Goal: Communication & Community: Connect with others

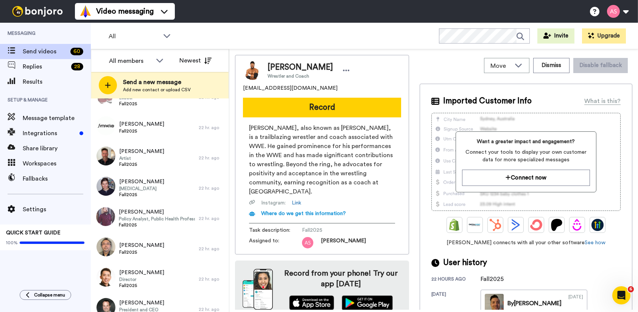
scroll to position [1610, 0]
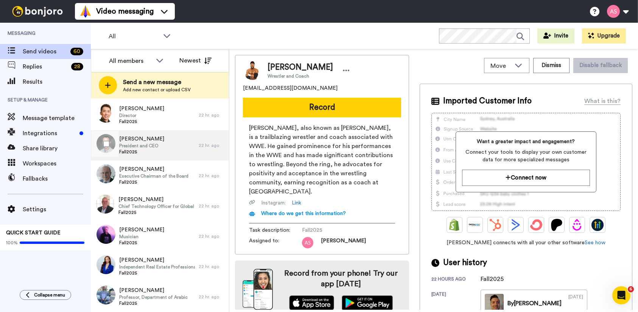
click at [143, 148] on span "President and CEO" at bounding box center [141, 146] width 45 height 6
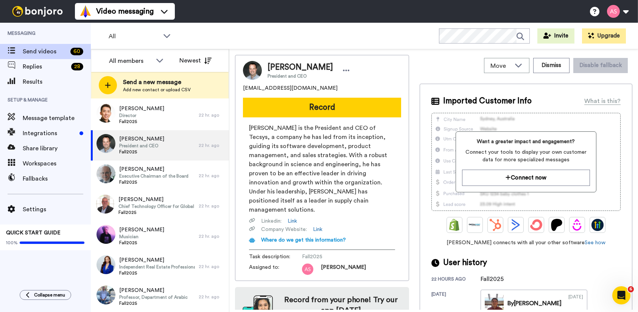
click at [327, 136] on span "Peter Brereton is the President and CEO of Tecsys, a company he has led from it…" at bounding box center [322, 168] width 146 height 91
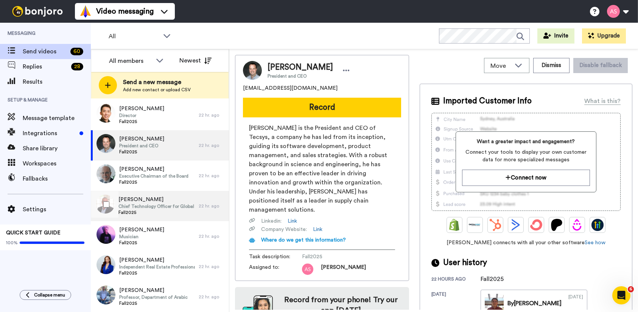
click at [153, 208] on span "Chief Technology Officer for Global Talent Management" at bounding box center [156, 206] width 76 height 6
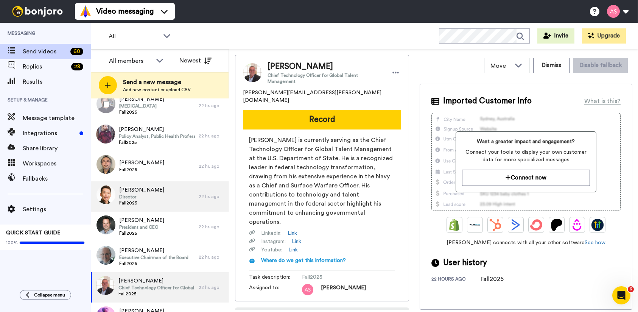
scroll to position [1610, 0]
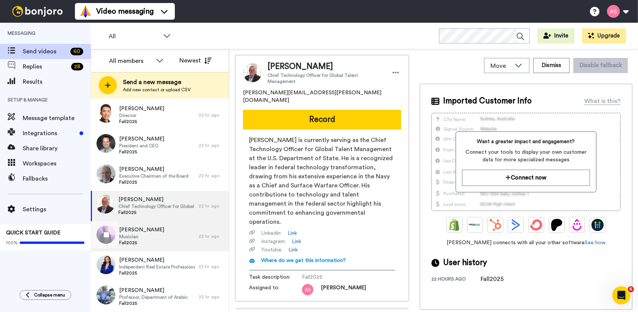
click at [183, 238] on div "Trevor Andres Musician Fall2025" at bounding box center [145, 236] width 108 height 30
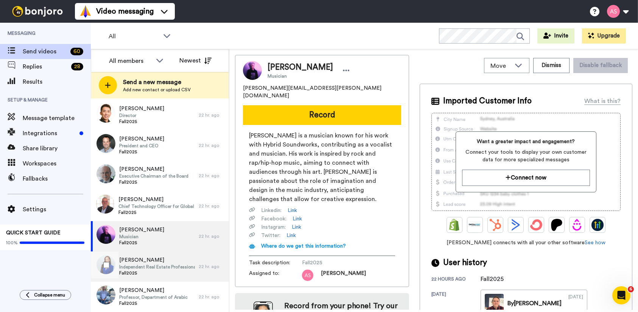
click at [177, 272] on span "Fall2025" at bounding box center [157, 273] width 76 height 6
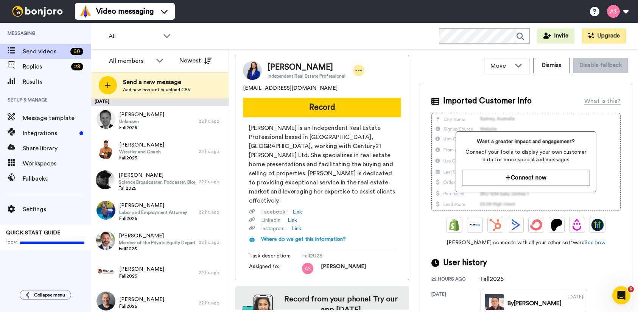
click at [355, 68] on icon at bounding box center [358, 71] width 7 height 8
click at [331, 52] on div "Move WORKSPACES View all Default Thank you for your gift! Default Christmas gre…" at bounding box center [433, 180] width 409 height 263
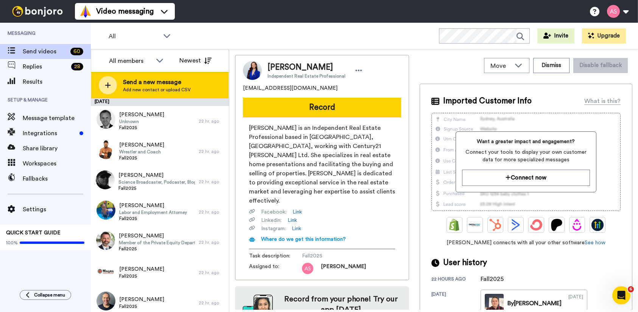
click at [108, 84] on icon at bounding box center [108, 85] width 6 height 6
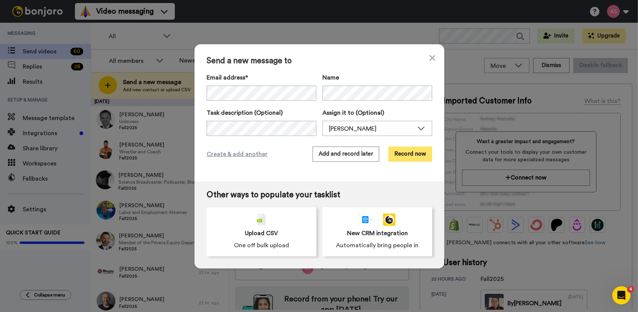
click at [409, 154] on button "Record now" at bounding box center [410, 153] width 44 height 15
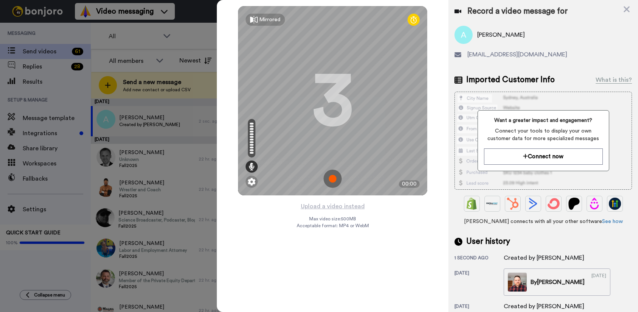
click at [331, 177] on img at bounding box center [332, 178] width 18 height 18
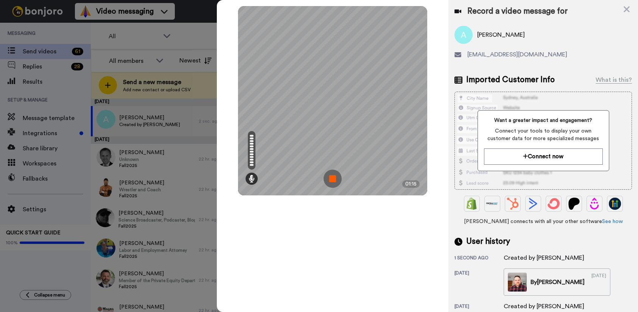
click at [334, 172] on img at bounding box center [332, 178] width 18 height 18
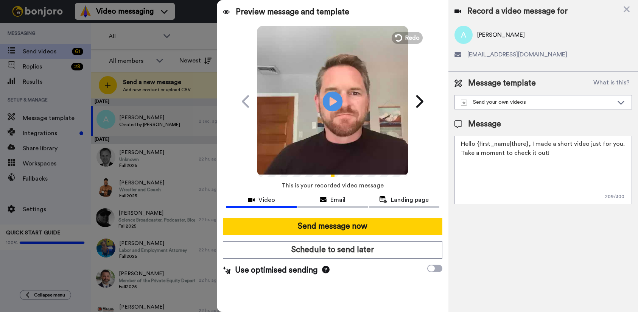
click at [331, 96] on icon at bounding box center [333, 101] width 20 height 20
click at [395, 40] on icon at bounding box center [397, 38] width 8 height 8
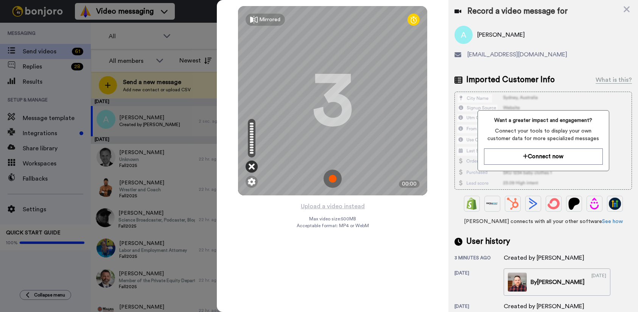
click at [251, 166] on icon at bounding box center [252, 167] width 6 height 8
click at [251, 180] on img at bounding box center [252, 182] width 8 height 8
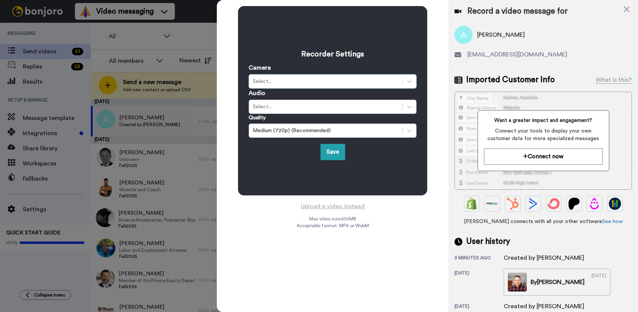
click at [309, 78] on div "Select..." at bounding box center [326, 82] width 146 height 8
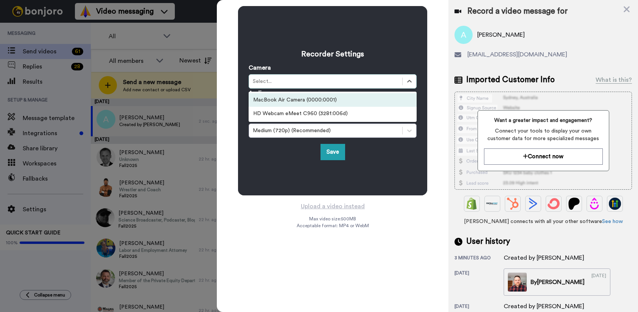
click at [305, 105] on div "MacBook Air Camera (0000:0001)" at bounding box center [333, 100] width 168 height 14
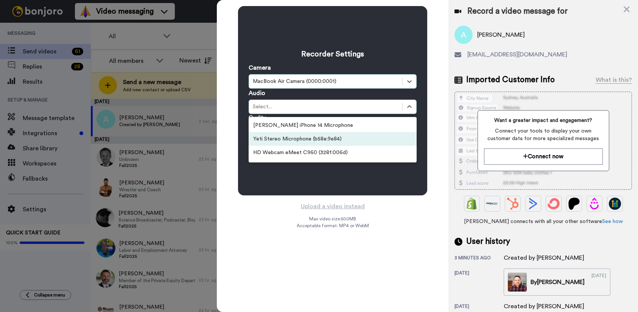
click at [300, 141] on div "Yeti Stereo Microphone (b58e:9e84)" at bounding box center [333, 139] width 168 height 14
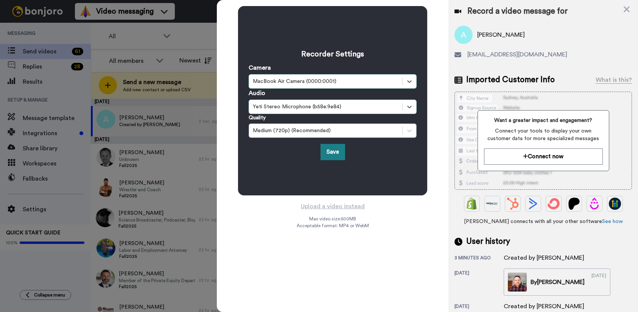
click at [340, 154] on button "Save" at bounding box center [332, 152] width 25 height 16
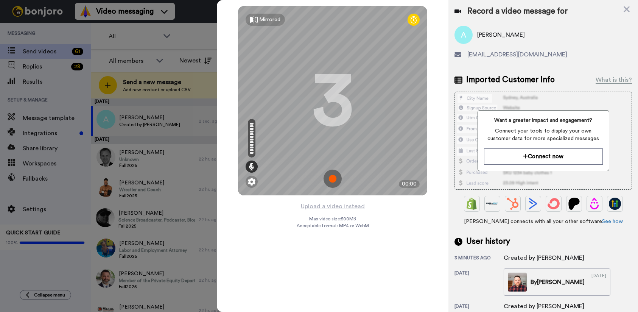
click at [412, 17] on icon at bounding box center [413, 20] width 6 height 8
click at [333, 179] on img at bounding box center [332, 178] width 18 height 18
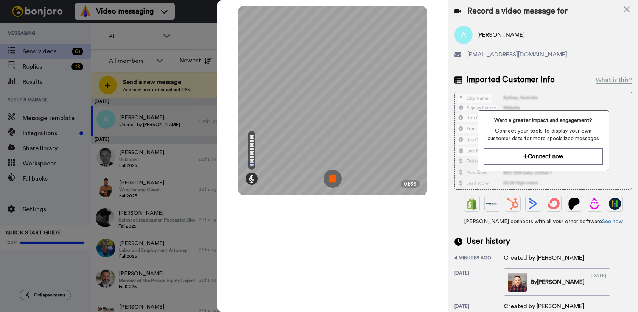
click at [333, 179] on img at bounding box center [332, 178] width 18 height 18
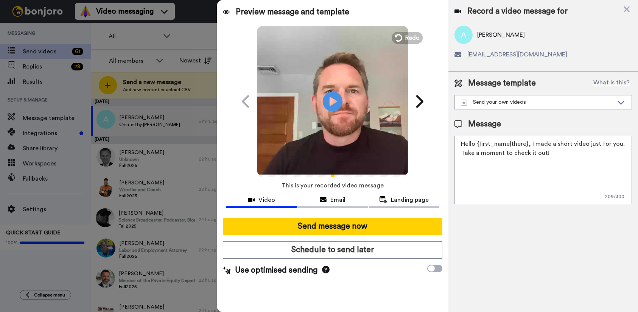
click at [334, 100] on icon "Play/Pause" at bounding box center [333, 101] width 20 height 36
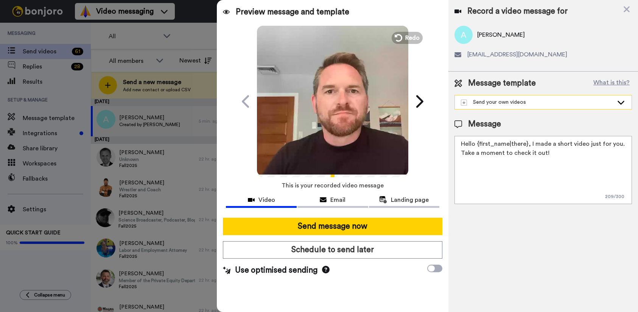
click at [518, 103] on div "Send your own videos" at bounding box center [537, 102] width 152 height 8
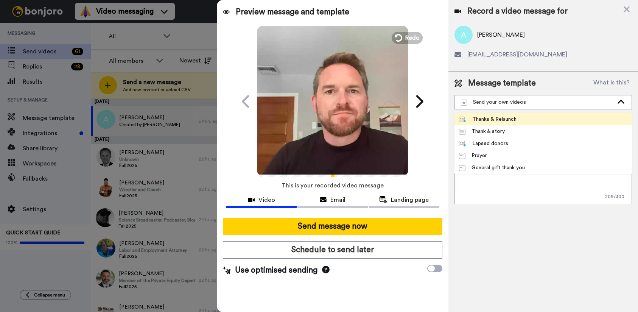
drag, startPoint x: 502, startPoint y: 128, endPoint x: 500, endPoint y: 117, distance: 11.2
click at [500, 117] on ul "Thanks & Relaunch Thank & story Lapsed donors Prayer General gift thank you" at bounding box center [542, 143] width 177 height 61
click at [500, 117] on div "Thanks & Relaunch" at bounding box center [488, 119] width 58 height 8
type textarea "Hey {first_name|there}, As we get ready to launch into a new school year, I wan…"
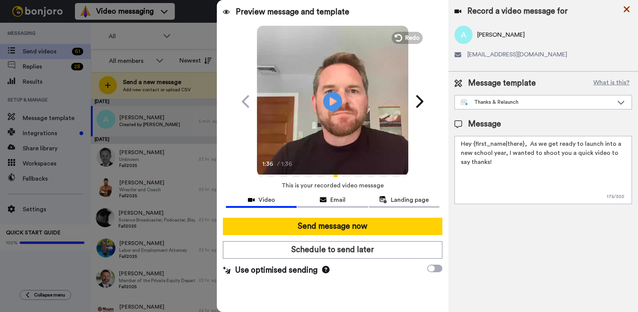
click at [626, 7] on icon at bounding box center [627, 9] width 8 height 9
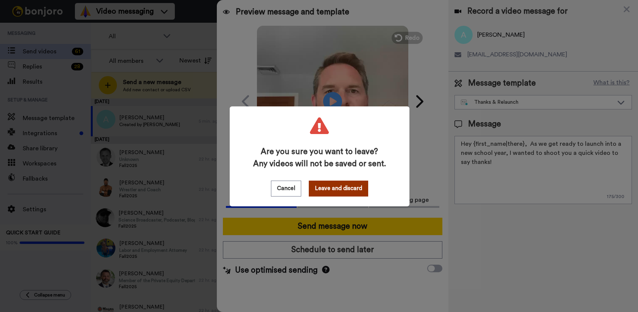
click at [351, 195] on button "Leave and discard" at bounding box center [338, 188] width 59 height 16
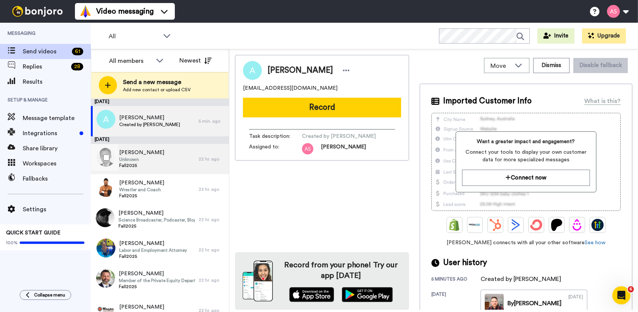
click at [156, 159] on div "Jeff Zekveld Unknown Fall2025" at bounding box center [145, 159] width 108 height 30
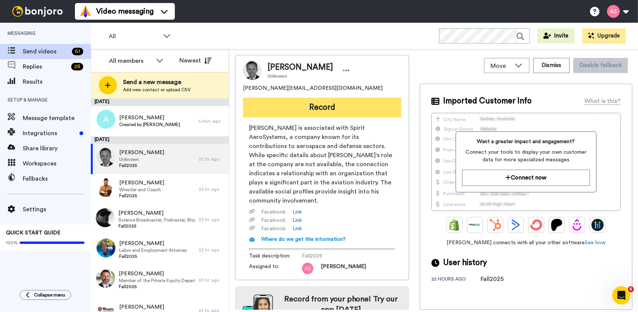
click at [319, 106] on button "Record" at bounding box center [322, 108] width 158 height 20
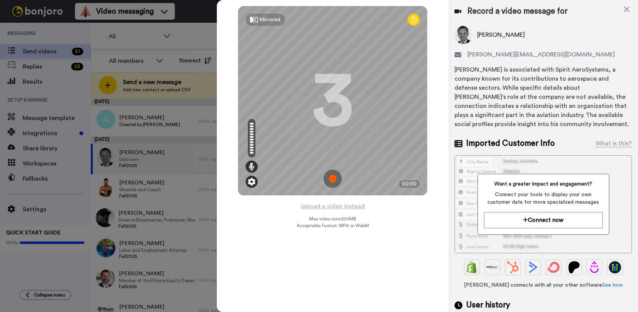
click at [253, 181] on img at bounding box center [252, 182] width 8 height 8
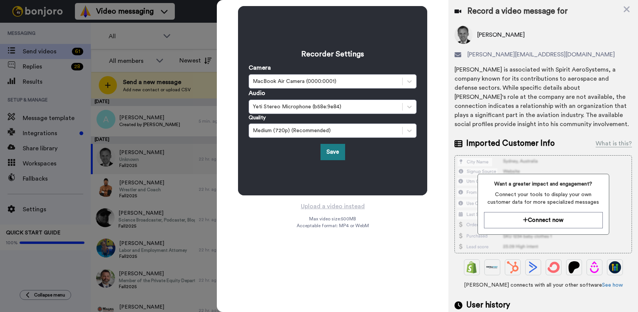
click at [337, 154] on button "Save" at bounding box center [332, 152] width 25 height 16
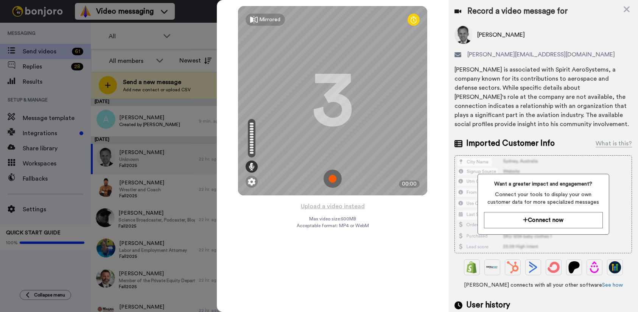
click at [335, 177] on img at bounding box center [332, 178] width 18 height 18
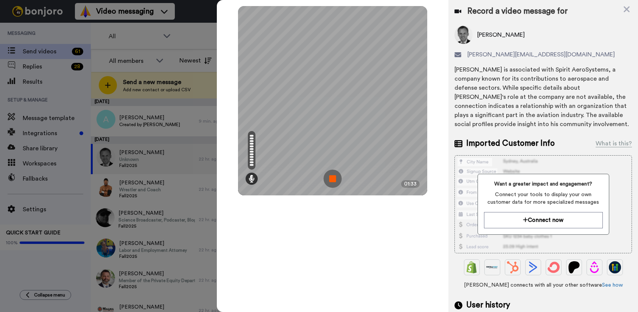
click at [330, 177] on img at bounding box center [332, 178] width 18 height 18
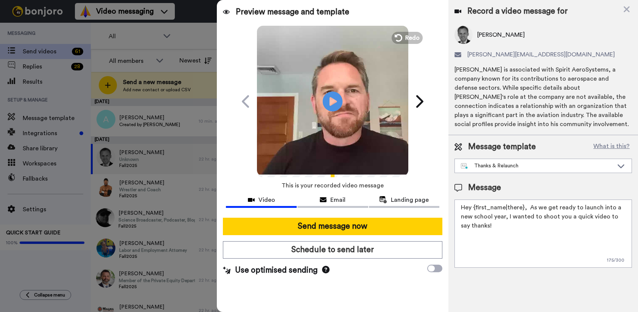
click at [339, 103] on icon at bounding box center [333, 101] width 20 height 20
click at [494, 230] on textarea "Hey {first_name|there}, As we get ready to launch into a new school year, I wan…" at bounding box center [542, 233] width 177 height 68
type textarea "Hey {first_name|there}, As we get ready to launch into a new school year, I wan…"
click at [325, 199] on icon at bounding box center [323, 200] width 7 height 6
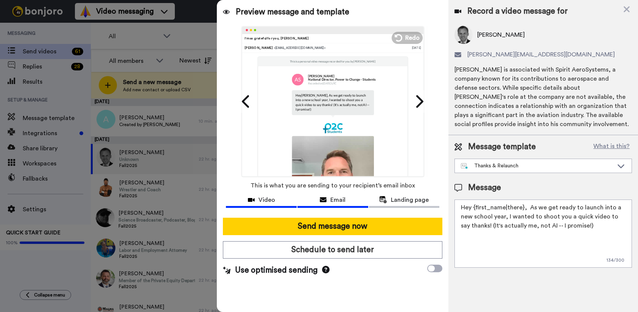
click at [270, 202] on span "Video" at bounding box center [266, 199] width 17 height 9
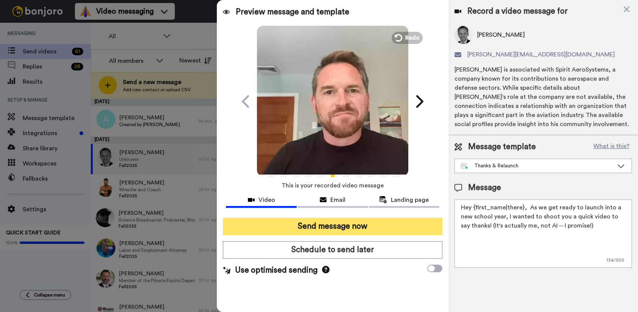
click at [322, 226] on button "Send message now" at bounding box center [332, 226] width 219 height 17
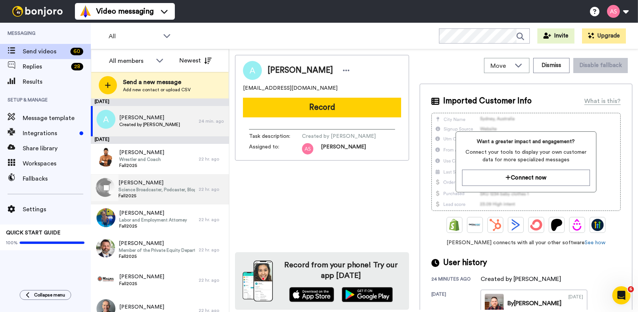
click at [177, 189] on span "Science Broadcaster, Podcaster, Blogger, Writer, Physicist" at bounding box center [156, 190] width 76 height 6
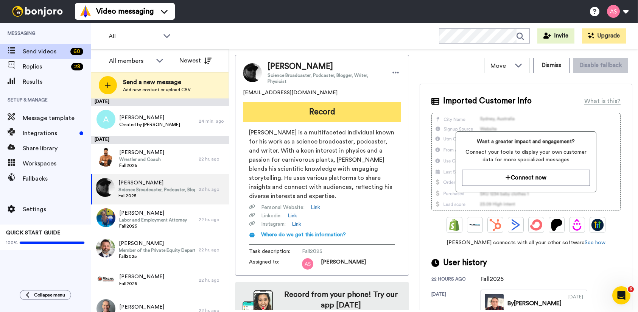
click at [326, 117] on button "Record" at bounding box center [322, 112] width 158 height 20
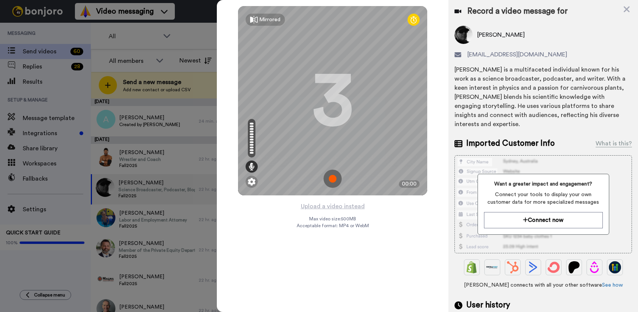
click at [335, 176] on img at bounding box center [332, 178] width 18 height 18
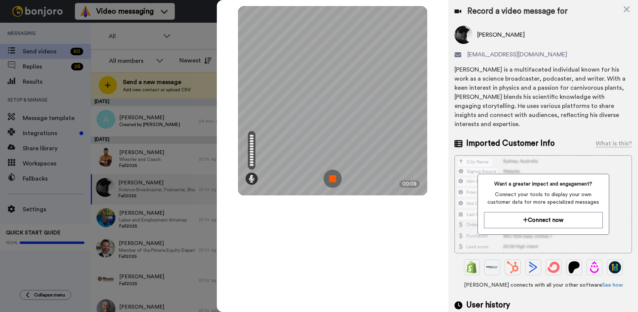
click at [330, 178] on img at bounding box center [332, 178] width 18 height 18
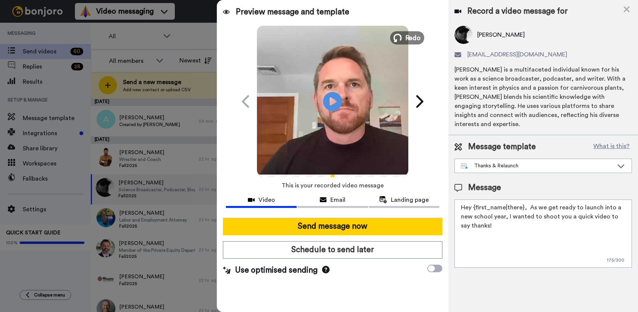
click at [407, 31] on button "Redo" at bounding box center [407, 37] width 34 height 13
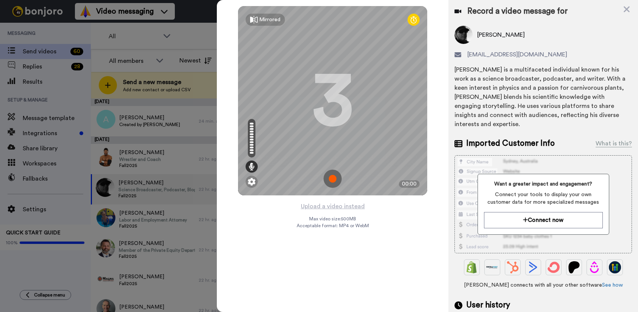
click at [331, 177] on img at bounding box center [332, 178] width 18 height 18
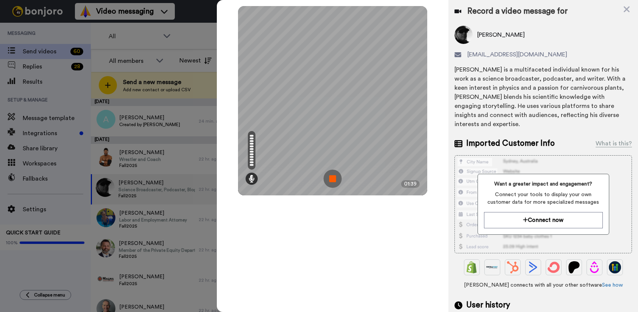
click at [334, 177] on img at bounding box center [332, 178] width 18 height 18
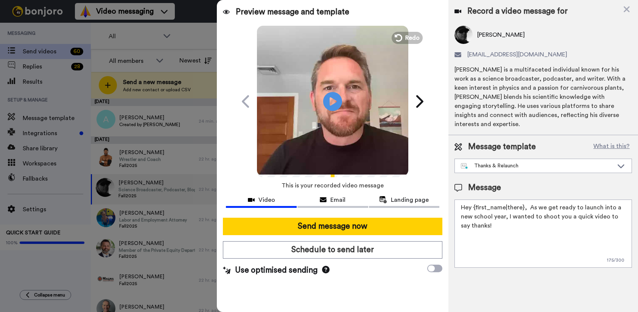
click at [523, 199] on textarea "Hey {first_name|there}, As we get ready to launch into a new school year, I wan…" at bounding box center [542, 233] width 177 height 68
type textarea "Hey {first_name|there} and Adrienne, As we get ready to launch into a new schoo…"
click at [331, 199] on span "Email" at bounding box center [337, 199] width 15 height 9
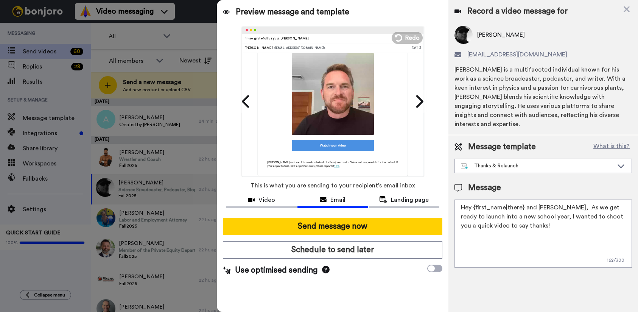
scroll to position [132, 0]
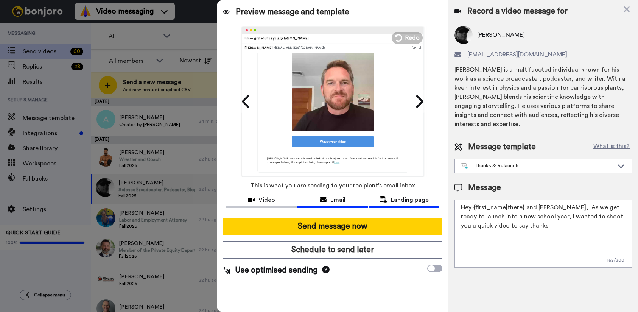
click at [399, 199] on span "Landing page" at bounding box center [410, 199] width 38 height 9
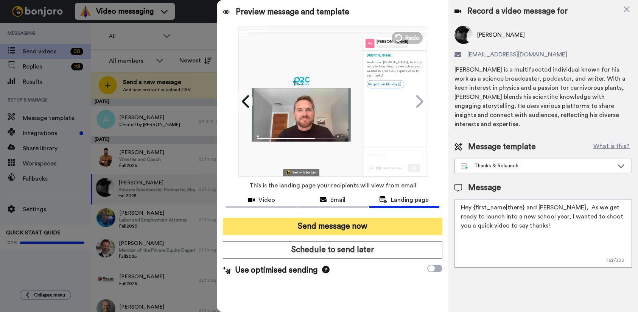
click at [345, 228] on button "Send message now" at bounding box center [332, 226] width 219 height 17
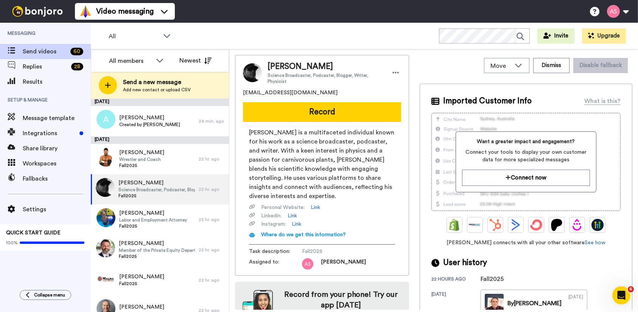
scroll to position [0, 0]
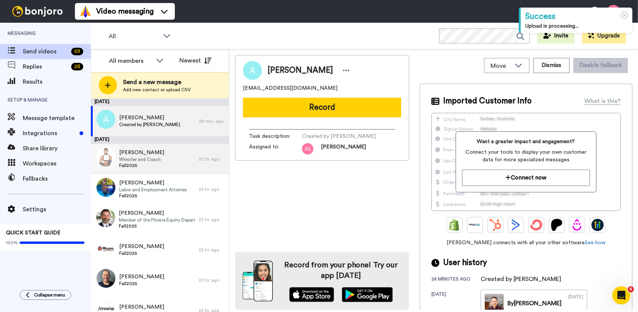
click at [142, 160] on span "Wrestler and Coach" at bounding box center [141, 159] width 45 height 6
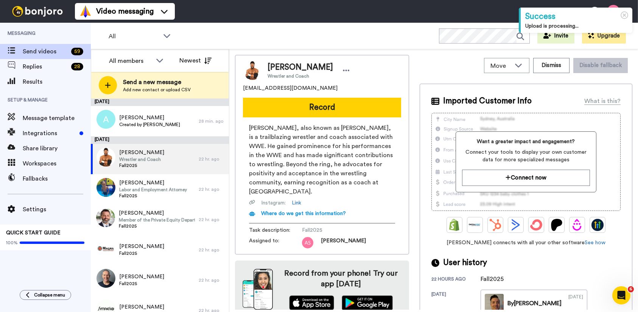
click at [314, 88] on div "youngdarren75@gmail.com" at bounding box center [322, 88] width 158 height 8
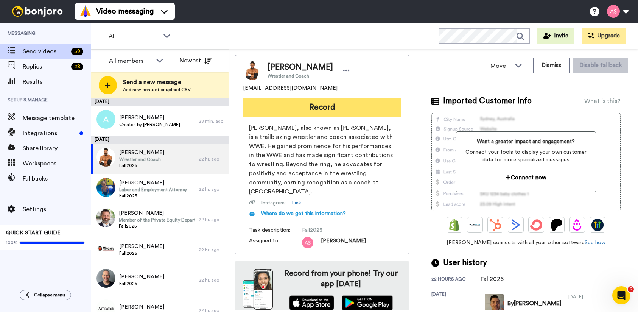
click at [329, 104] on button "Record" at bounding box center [322, 108] width 158 height 20
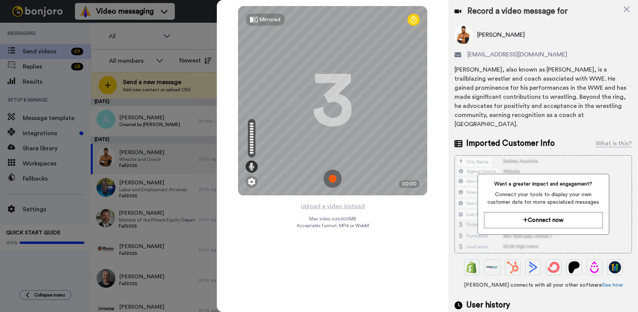
click at [331, 179] on img at bounding box center [332, 178] width 18 height 18
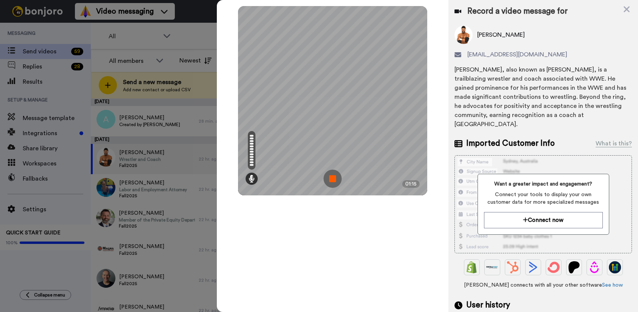
click at [333, 180] on img at bounding box center [332, 178] width 18 height 18
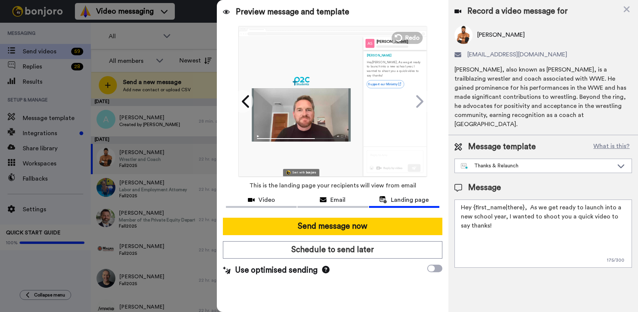
click at [523, 199] on textarea "Hey {first_name|there}, As we get ready to launch into a new school year, I wan…" at bounding box center [542, 233] width 177 height 68
type textarea "Hey {first_name|there} & Wendy, As we get ready to launch into a new school yea…"
click at [337, 194] on button "Email" at bounding box center [332, 201] width 71 height 14
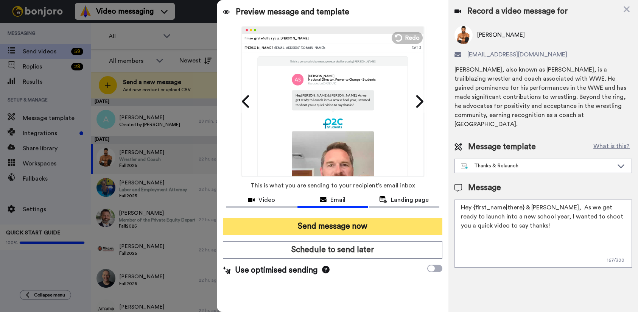
click at [334, 230] on button "Send message now" at bounding box center [332, 226] width 219 height 17
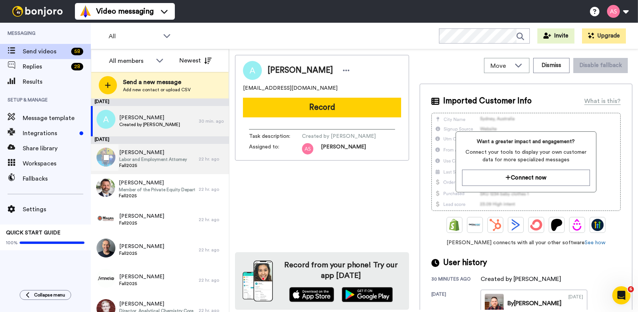
click at [164, 157] on span "Labor and Employment Attorney" at bounding box center [153, 159] width 68 height 6
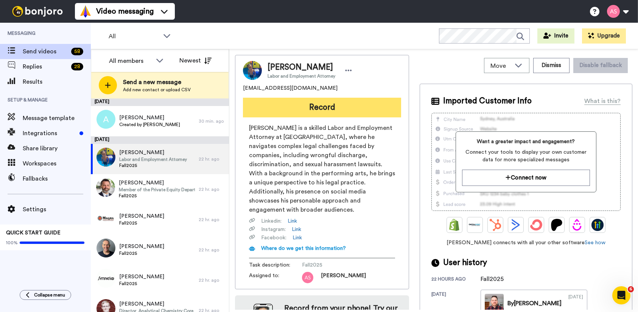
click at [310, 109] on button "Record" at bounding box center [322, 108] width 158 height 20
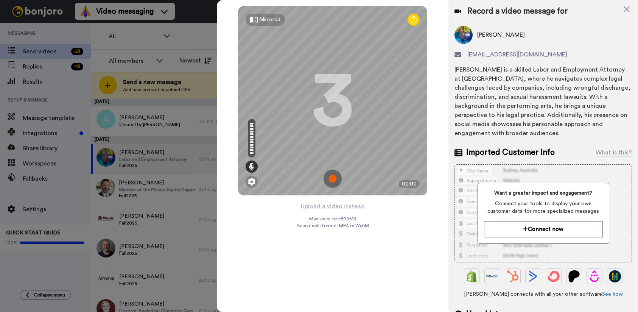
click at [334, 177] on img at bounding box center [332, 178] width 18 height 18
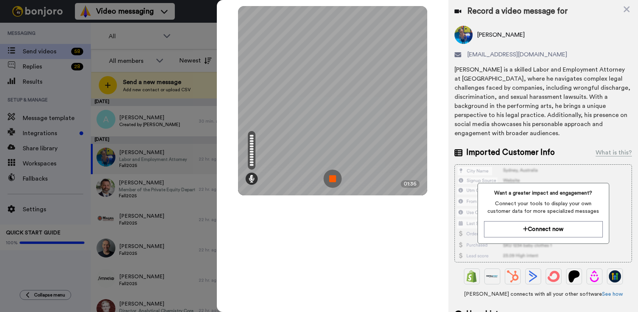
click at [335, 173] on img at bounding box center [332, 178] width 18 height 18
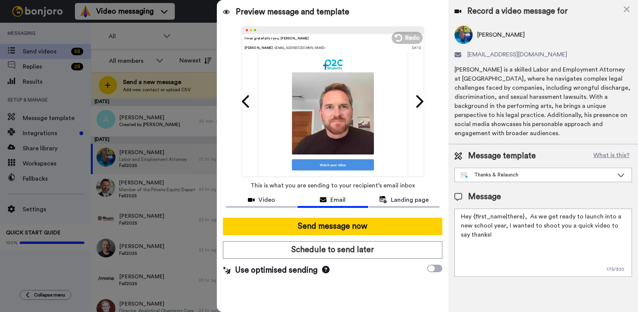
scroll to position [96, 0]
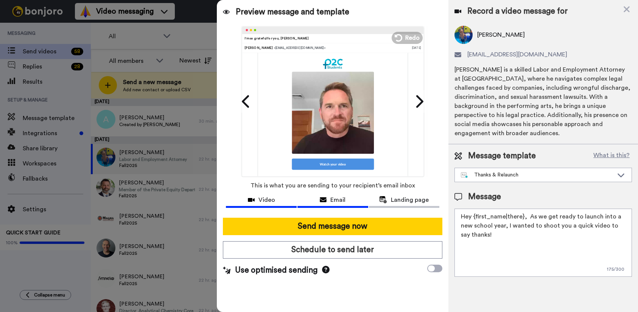
click at [260, 205] on button "Video" at bounding box center [261, 201] width 71 height 14
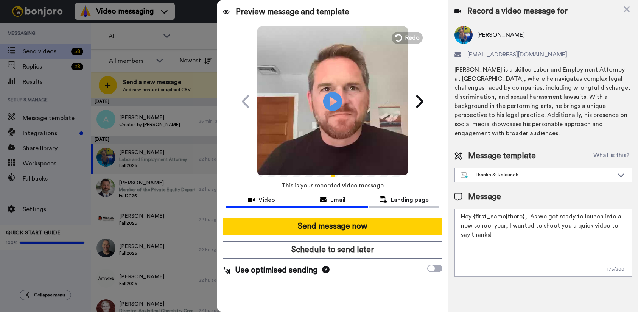
click at [332, 201] on span "Email" at bounding box center [337, 199] width 15 height 9
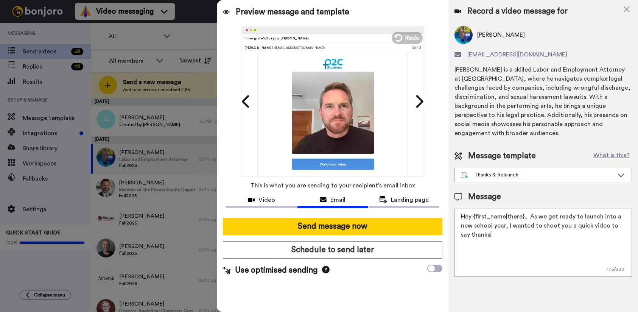
click at [522, 219] on textarea "Hey {first_name|there}, As we get ready to launch into a new school year, I wan…" at bounding box center [542, 242] width 177 height 68
type textarea "Hey {first_name|there} & Heather, As we get ready to launch into a new school y…"
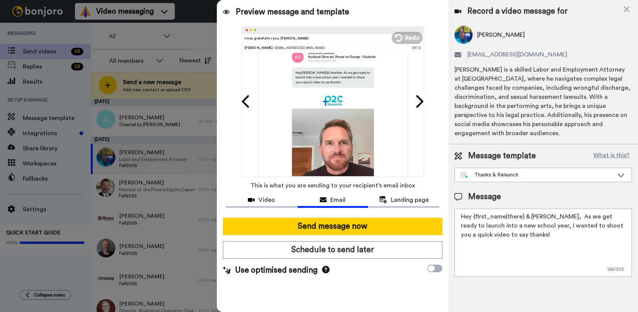
scroll to position [0, 0]
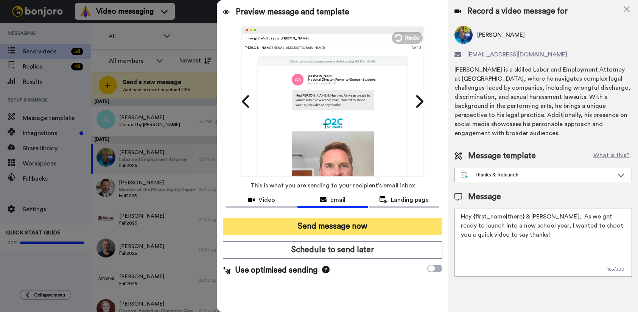
click at [323, 222] on button "Send message now" at bounding box center [332, 226] width 219 height 17
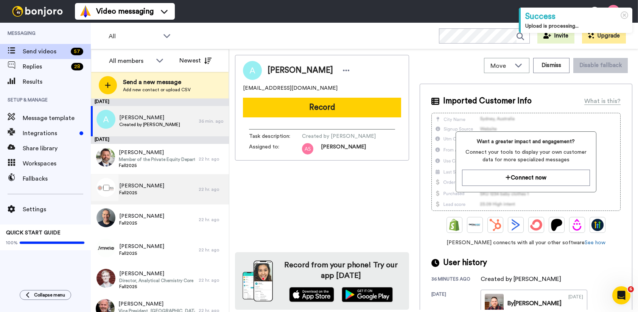
click at [172, 193] on div "[PERSON_NAME] Fall2025" at bounding box center [145, 189] width 108 height 30
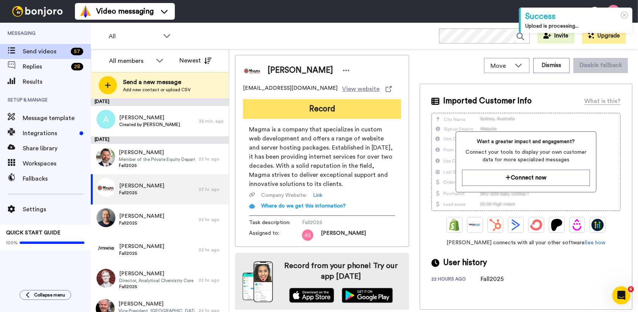
click at [328, 106] on button "Record" at bounding box center [322, 109] width 158 height 20
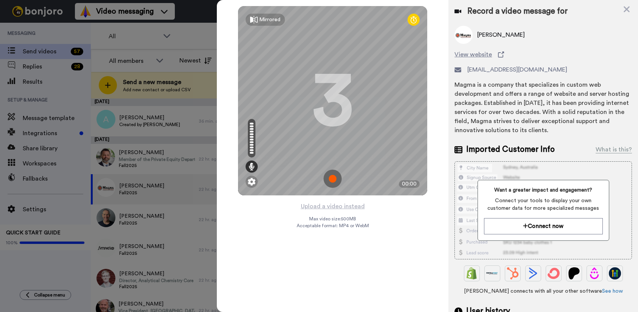
click at [333, 181] on img at bounding box center [332, 178] width 18 height 18
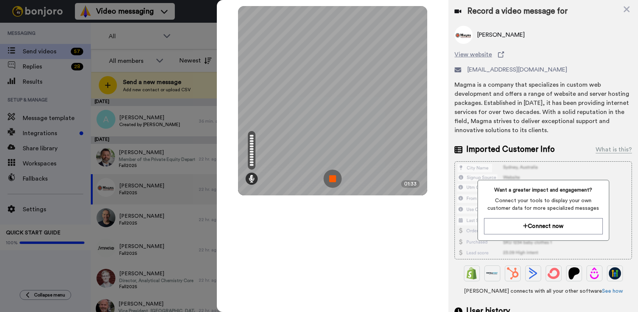
click at [332, 178] on img at bounding box center [332, 178] width 18 height 18
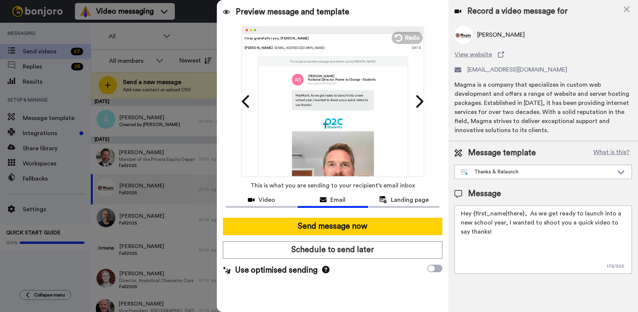
click at [524, 217] on textarea "Hey {first_name|there}, As we get ready to launch into a new school year, I wan…" at bounding box center [542, 239] width 177 height 68
type textarea "Hey {first_name|there} & Judy, As we get ready to launch into a new school year…"
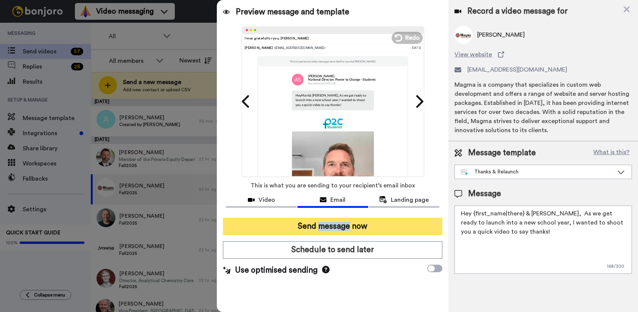
click at [330, 225] on button "Send message now" at bounding box center [332, 226] width 219 height 17
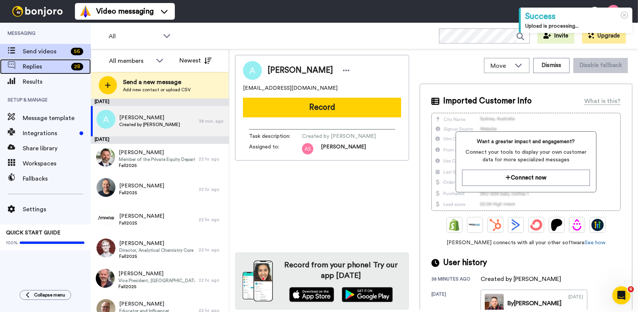
click at [42, 64] on span "Replies" at bounding box center [45, 66] width 45 height 9
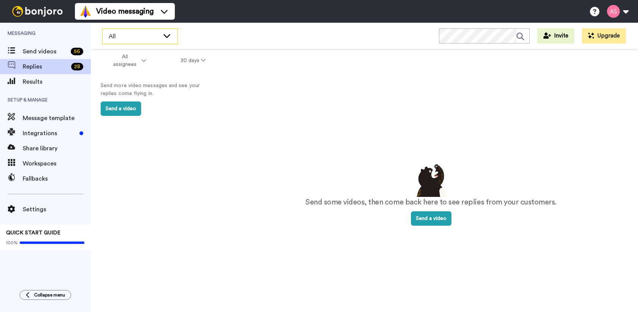
click at [162, 34] on icon at bounding box center [166, 36] width 9 height 8
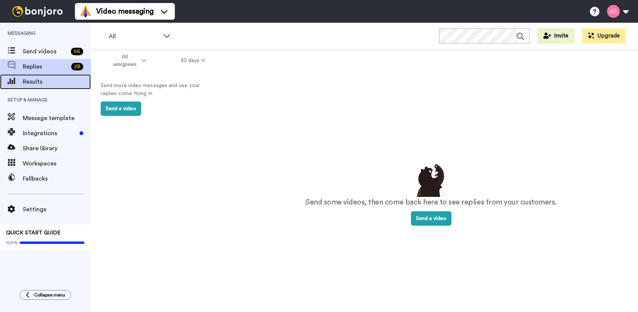
click at [38, 83] on span "Results" at bounding box center [57, 81] width 68 height 9
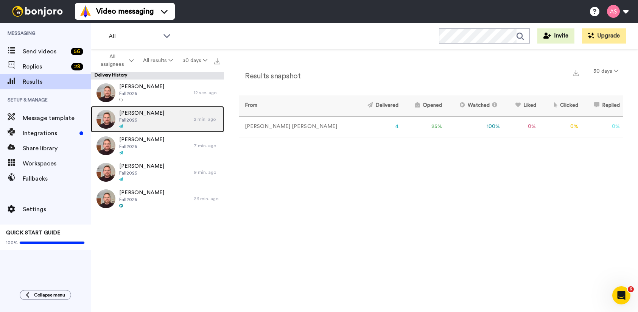
click at [161, 108] on div "[PERSON_NAME] Fall2025" at bounding box center [142, 119] width 103 height 26
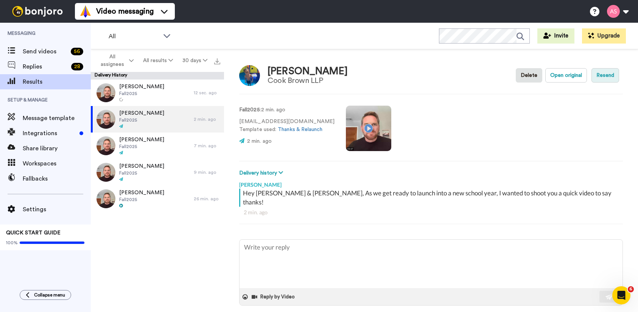
click at [614, 78] on button "Resend" at bounding box center [605, 75] width 28 height 14
click at [575, 76] on button "Open original" at bounding box center [566, 75] width 42 height 14
type textarea "x"
click at [359, 129] on video at bounding box center [368, 128] width 45 height 45
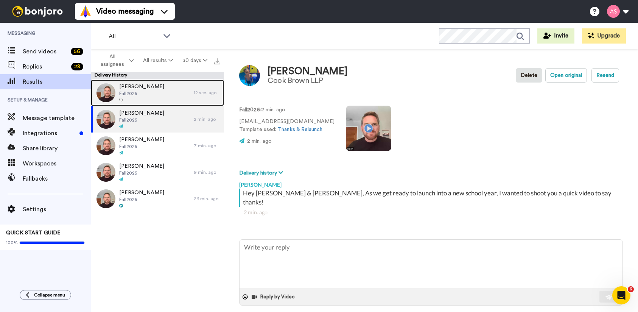
click at [163, 92] on div "[PERSON_NAME] Fall2025" at bounding box center [142, 92] width 103 height 26
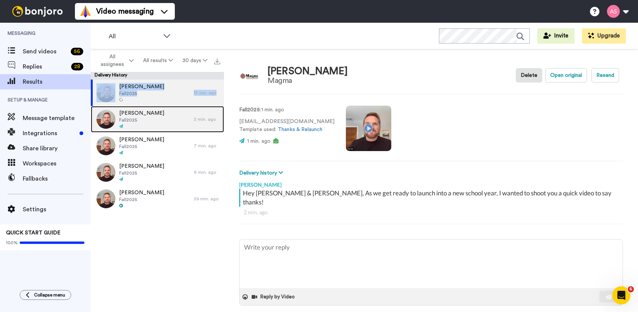
click at [174, 120] on div "Terry Wills Fall2025" at bounding box center [142, 119] width 103 height 26
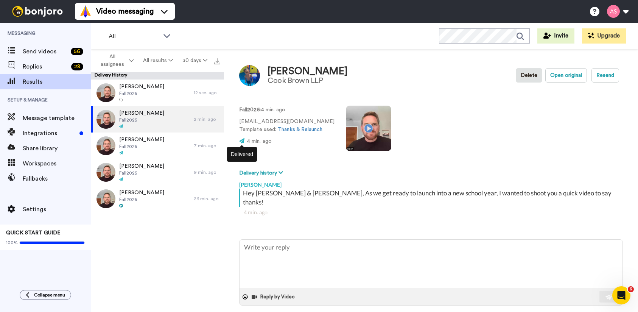
click at [241, 141] on icon at bounding box center [241, 140] width 5 height 5
click at [269, 139] on span "4 min. ago" at bounding box center [259, 140] width 25 height 5
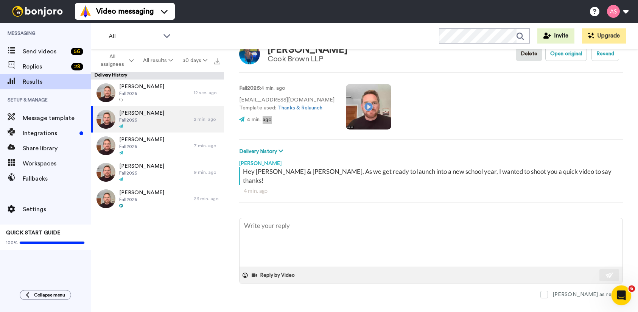
click at [625, 297] on div "Open Intercom Messenger" at bounding box center [620, 293] width 25 height 25
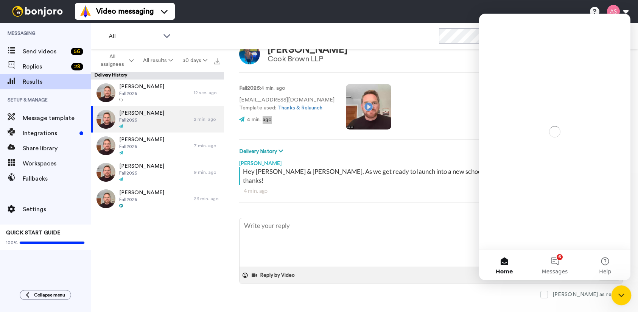
scroll to position [0, 0]
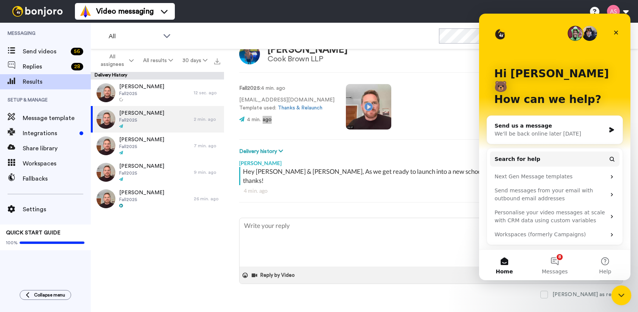
click at [625, 297] on div "Close Intercom Messenger" at bounding box center [620, 294] width 18 height 18
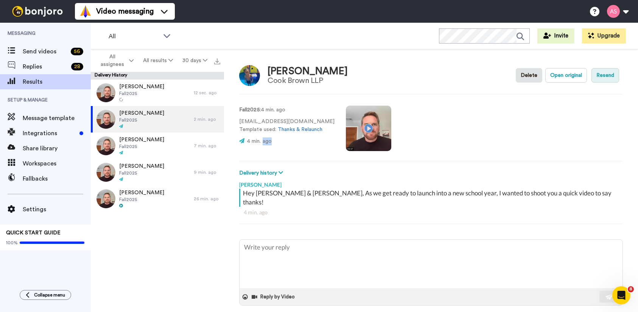
click at [601, 78] on button "Resend" at bounding box center [605, 75] width 28 height 14
type textarea "x"
click at [290, 128] on link "Thanks & Relaunch" at bounding box center [300, 129] width 45 height 5
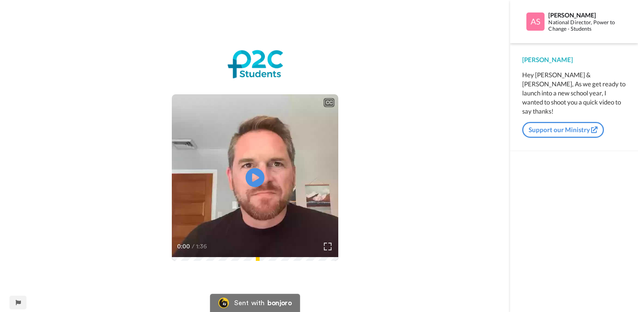
click at [330, 102] on div "CC" at bounding box center [328, 103] width 9 height 8
click at [326, 99] on div "CC" at bounding box center [328, 103] width 9 height 8
click at [417, 26] on div "CC Play/Pause 0:00 / 1:36" at bounding box center [255, 156] width 510 height 312
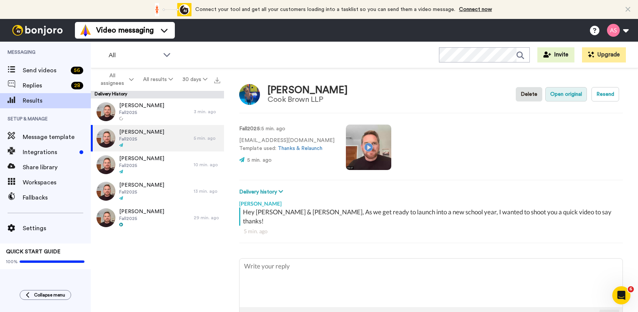
click at [566, 95] on button "Open original" at bounding box center [566, 94] width 42 height 14
type textarea "x"
click at [36, 70] on span "Send videos" at bounding box center [45, 70] width 45 height 9
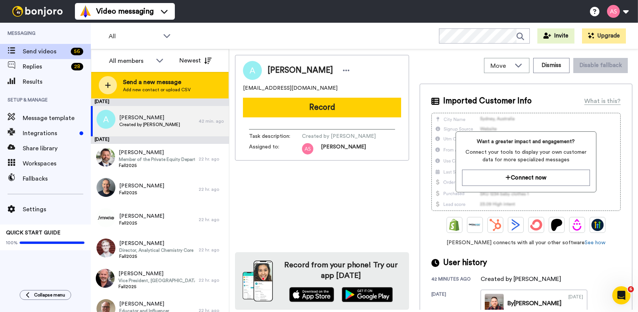
click at [179, 89] on span "Add new contact or upload CSV" at bounding box center [157, 90] width 68 height 6
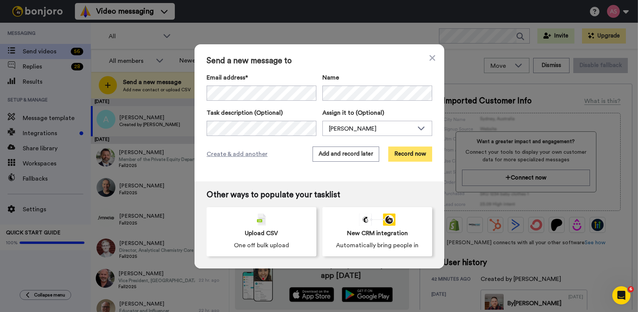
click at [412, 152] on button "Record now" at bounding box center [410, 153] width 44 height 15
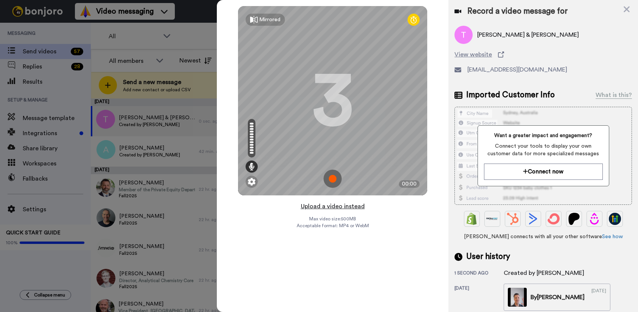
click at [337, 207] on button "Upload a video instead" at bounding box center [332, 206] width 68 height 10
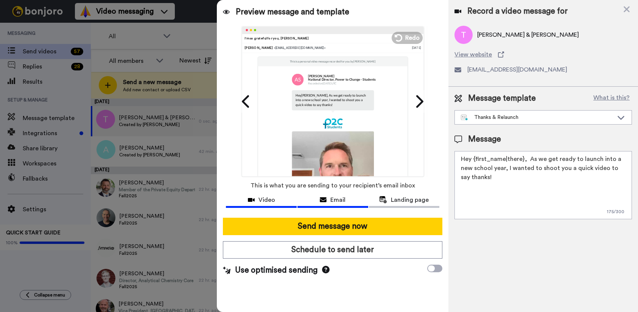
click at [271, 199] on span "Video" at bounding box center [266, 199] width 17 height 9
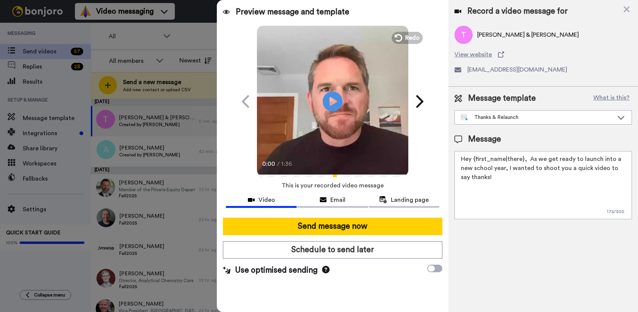
click at [334, 99] on icon "Play/Pause" at bounding box center [333, 101] width 20 height 36
click at [336, 104] on icon "Play/Pause" at bounding box center [333, 101] width 20 height 36
click at [521, 160] on textarea "Hey {first_name|there}, As we get ready to launch into a new school year, I wan…" at bounding box center [542, 185] width 177 height 68
click at [554, 177] on textarea "Hey {first_name|there} & Heather, As we get ready to launch into a new school y…" at bounding box center [542, 185] width 177 height 68
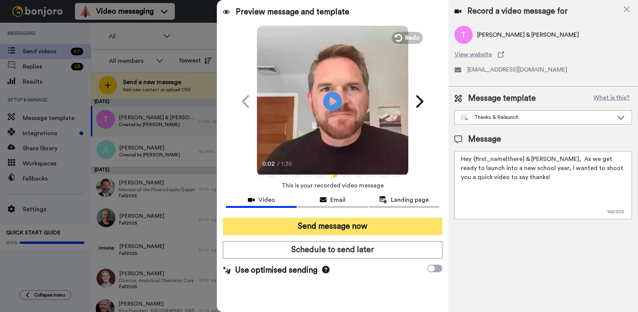
type textarea "Hey {first_name|there} & Heather, As we get ready to launch into a new school y…"
click at [343, 225] on button "Send message now" at bounding box center [332, 226] width 219 height 17
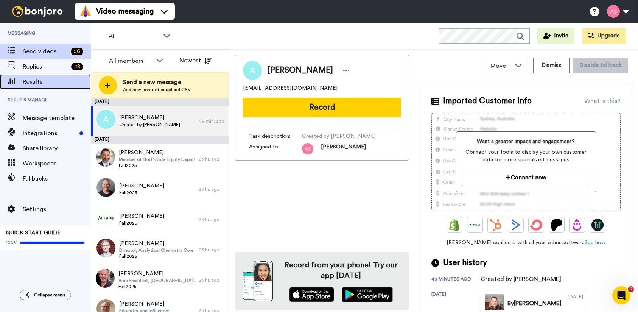
click at [42, 86] on div "Results" at bounding box center [45, 81] width 91 height 15
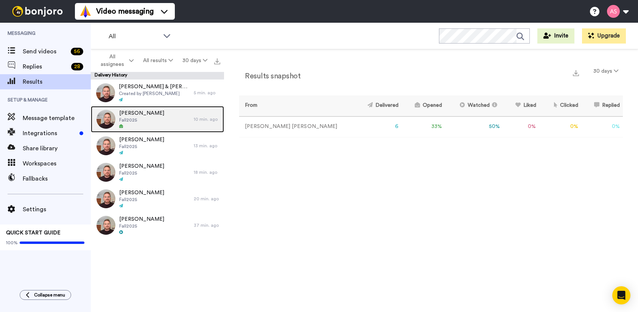
click at [150, 120] on span "Fall2025" at bounding box center [141, 120] width 45 height 6
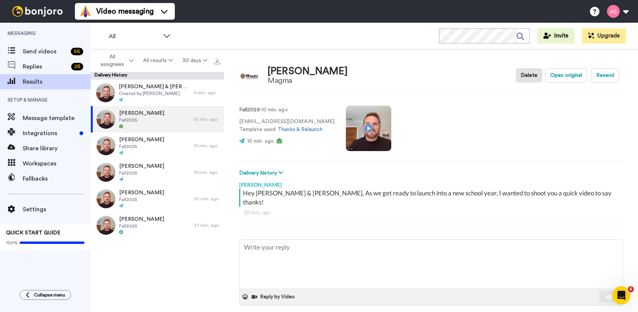
click at [356, 126] on video at bounding box center [368, 128] width 45 height 45
click at [575, 75] on button "Open original" at bounding box center [566, 75] width 42 height 14
type textarea "x"
click at [33, 47] on span "Send videos" at bounding box center [45, 51] width 45 height 9
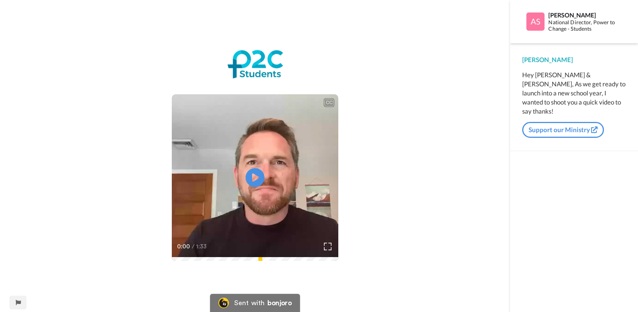
click at [86, 90] on div "CC Play/Pause 0:00 / 1:33" at bounding box center [255, 160] width 510 height 223
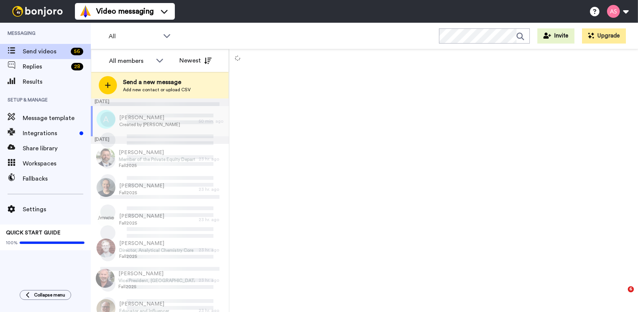
click at [123, 82] on span "Send a new message" at bounding box center [157, 82] width 68 height 9
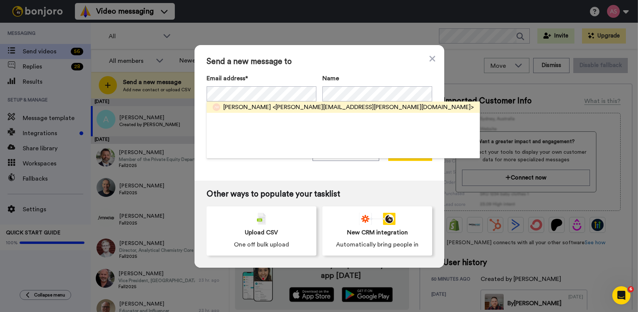
click at [293, 107] on span "<[PERSON_NAME][EMAIL_ADDRESS][PERSON_NAME][DOMAIN_NAME]>" at bounding box center [372, 107] width 201 height 9
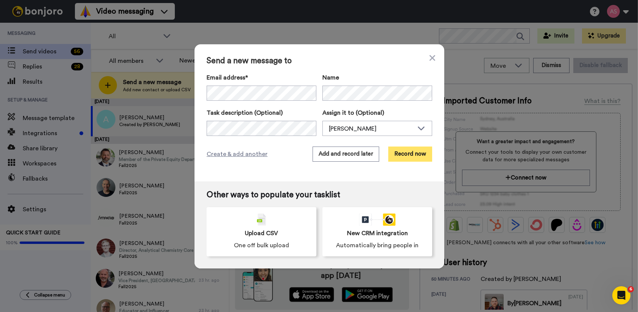
click at [417, 150] on button "Record now" at bounding box center [410, 153] width 44 height 15
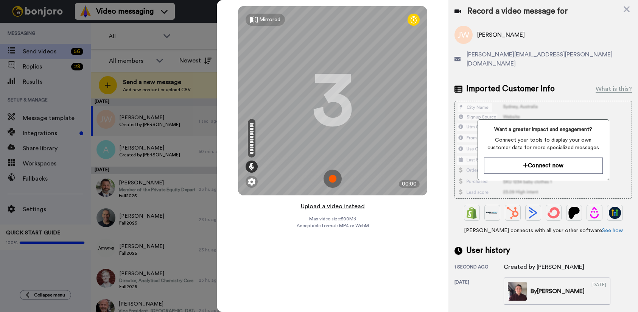
click at [326, 208] on button "Upload a video instead" at bounding box center [332, 206] width 68 height 10
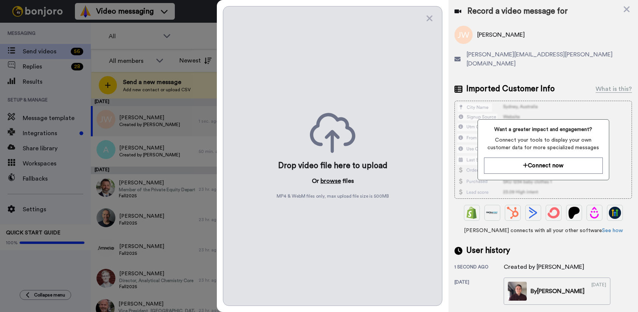
click at [331, 181] on button "browse" at bounding box center [330, 180] width 20 height 9
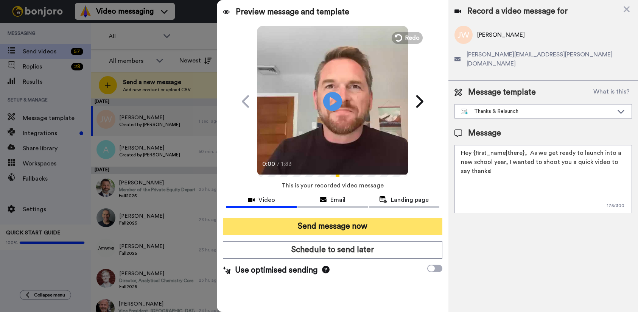
click at [350, 222] on button "Send message now" at bounding box center [332, 226] width 219 height 17
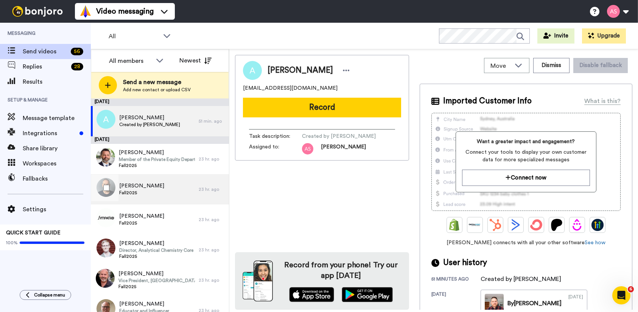
click at [151, 184] on div "[PERSON_NAME] Fall2025" at bounding box center [145, 189] width 108 height 30
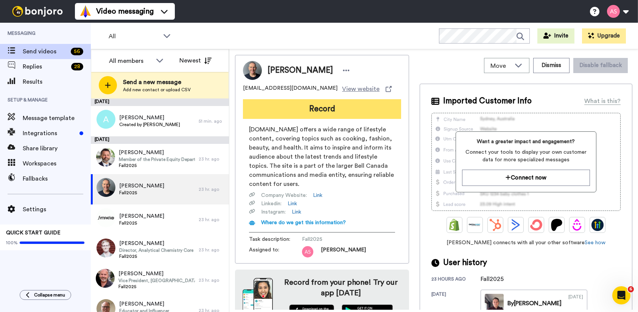
click at [310, 105] on button "Record" at bounding box center [322, 109] width 158 height 20
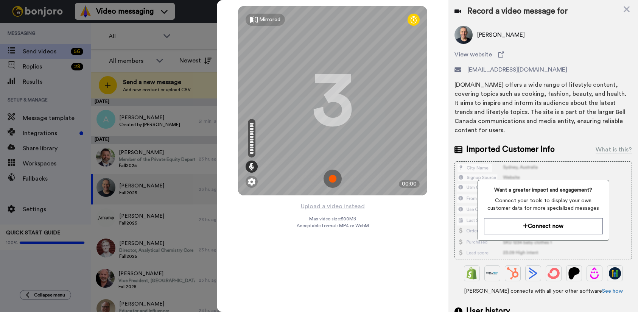
click at [336, 177] on img at bounding box center [332, 178] width 18 height 18
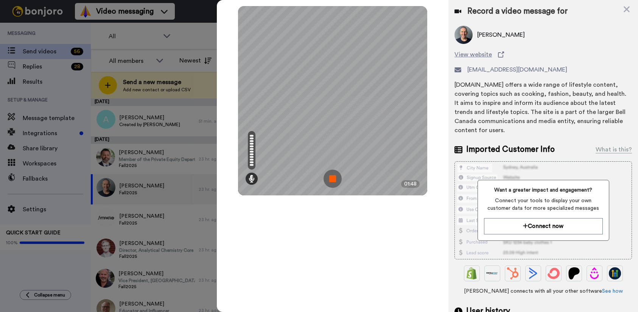
click at [332, 180] on img at bounding box center [332, 178] width 18 height 18
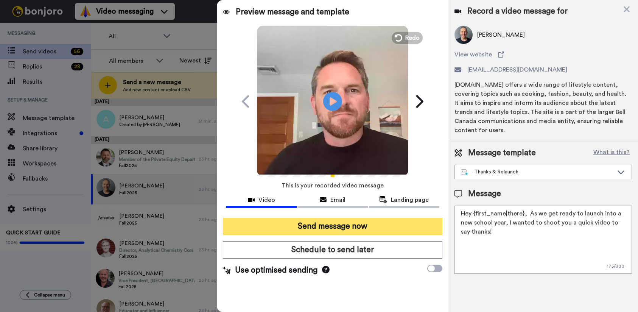
click at [362, 230] on button "Send message now" at bounding box center [332, 226] width 219 height 17
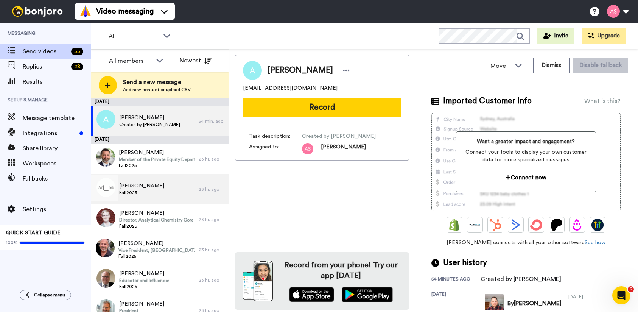
click at [159, 190] on div "[PERSON_NAME] Fall2025" at bounding box center [145, 189] width 108 height 30
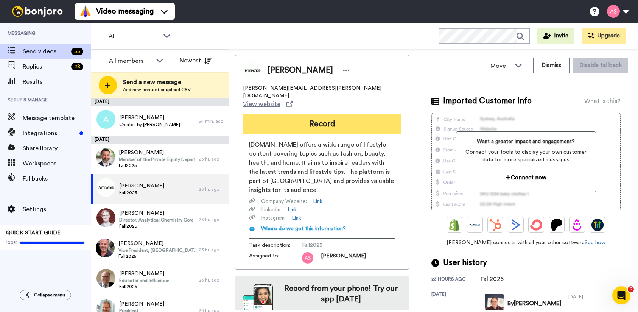
click at [317, 114] on button "Record" at bounding box center [322, 124] width 158 height 20
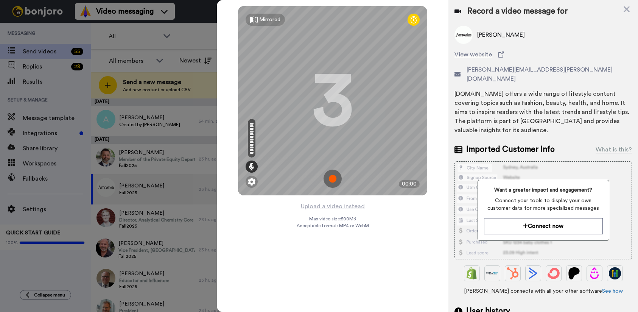
click at [336, 178] on img at bounding box center [332, 178] width 18 height 18
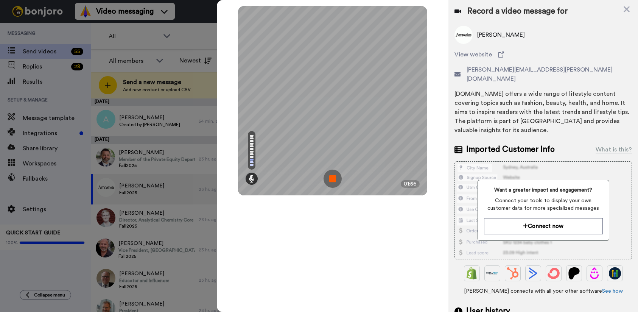
click at [336, 179] on img at bounding box center [332, 178] width 18 height 18
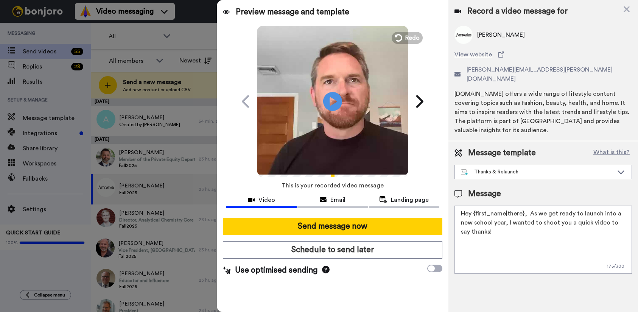
click at [474, 205] on textarea "Hey {first_name|there}, As we get ready to launch into a new school year, I wan…" at bounding box center [542, 239] width 177 height 68
click at [340, 200] on span "Email" at bounding box center [337, 199] width 15 height 9
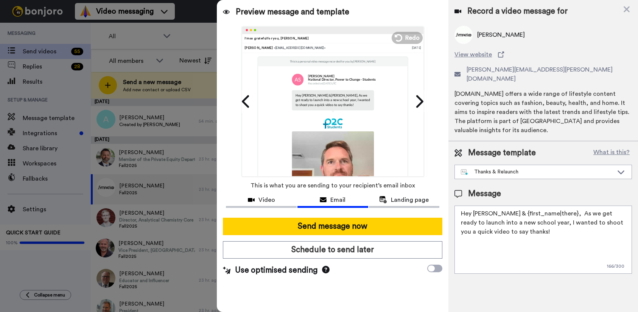
click at [545, 205] on textarea "Hey [PERSON_NAME] & {first_name|there}, As we get ready to launch into a new sc…" at bounding box center [542, 239] width 177 height 68
click at [474, 205] on textarea "Hey [PERSON_NAME] & {first_name|there}, As we get ready to launch into a new sc…" at bounding box center [542, 239] width 177 height 68
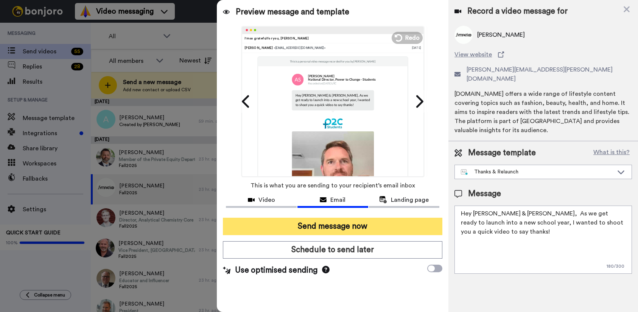
type textarea "Hey [PERSON_NAME] & [PERSON_NAME], As we get ready to launch into a new school …"
click at [336, 230] on button "Send message now" at bounding box center [332, 226] width 219 height 17
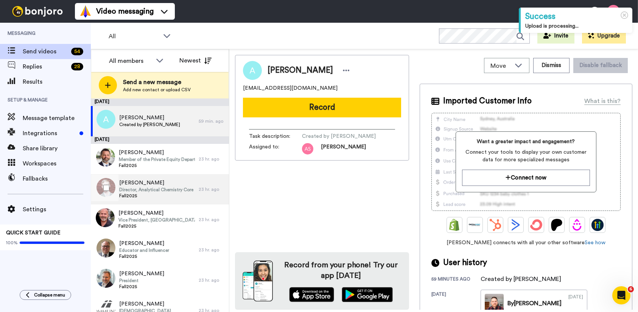
click at [151, 198] on span "Fall2025" at bounding box center [156, 196] width 74 height 6
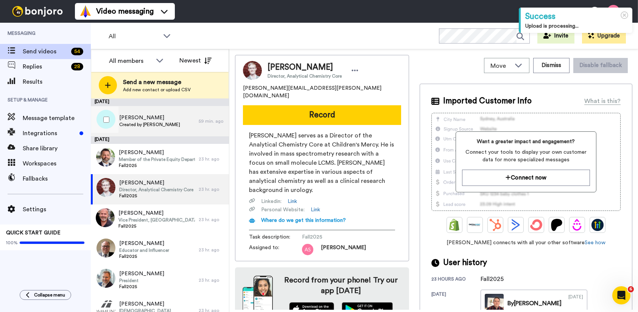
click at [181, 121] on div "Andy Created by Andy Smits" at bounding box center [145, 121] width 108 height 30
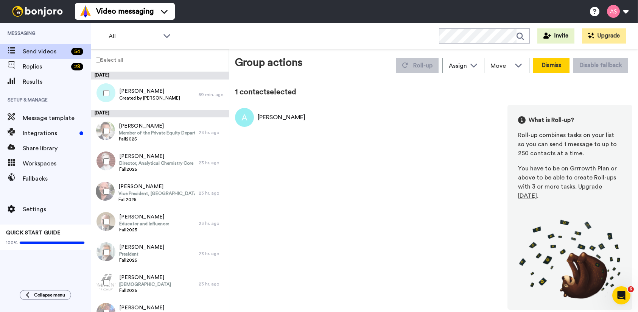
click at [547, 64] on button "Dismiss" at bounding box center [551, 65] width 36 height 15
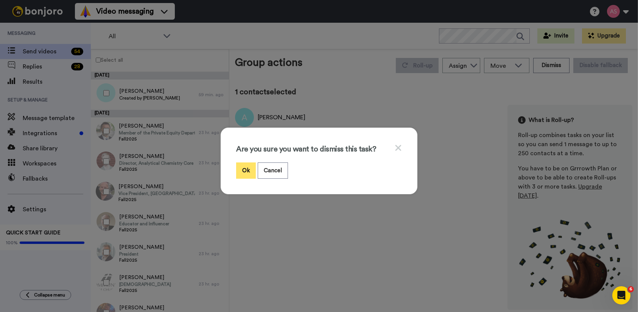
click at [247, 168] on button "Ok" at bounding box center [246, 170] width 20 height 16
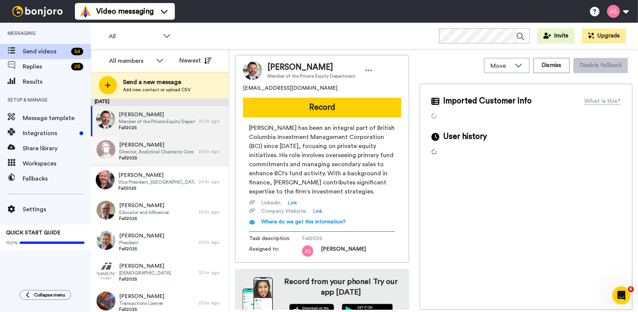
click at [153, 157] on span "Fall2025" at bounding box center [156, 158] width 74 height 6
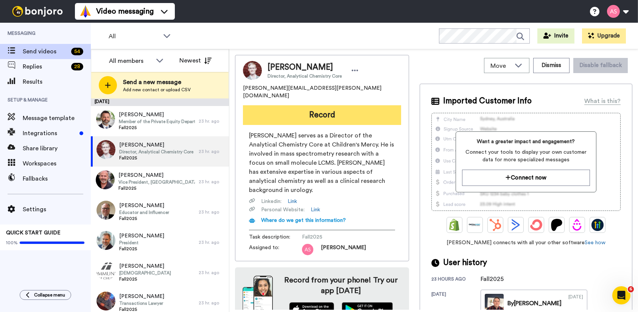
click at [341, 107] on button "Record" at bounding box center [322, 115] width 158 height 20
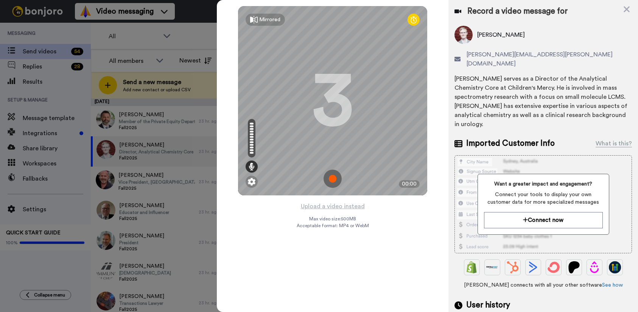
click at [332, 179] on img at bounding box center [332, 178] width 18 height 18
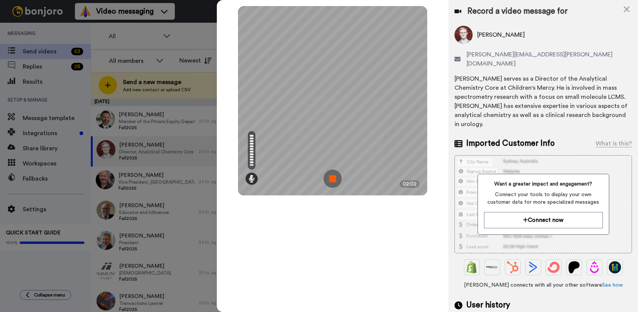
click at [331, 173] on img at bounding box center [332, 178] width 18 height 18
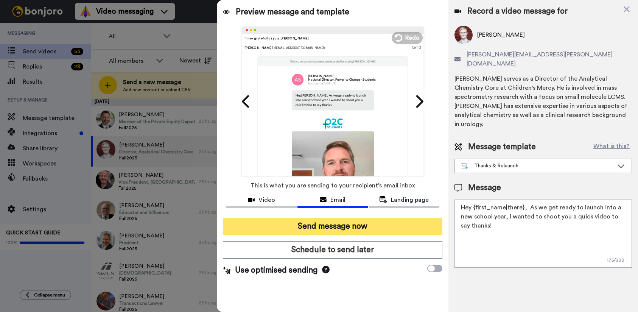
click at [367, 227] on button "Send message now" at bounding box center [332, 226] width 219 height 17
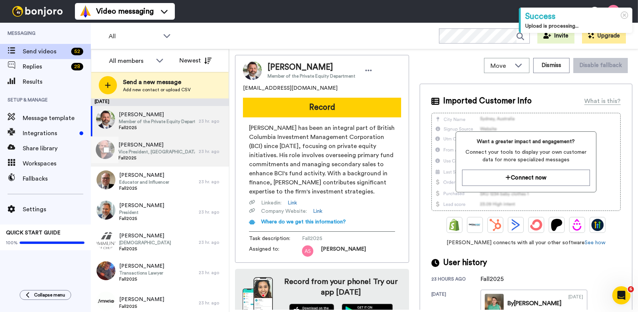
click at [156, 145] on span "[PERSON_NAME]" at bounding box center [156, 145] width 76 height 8
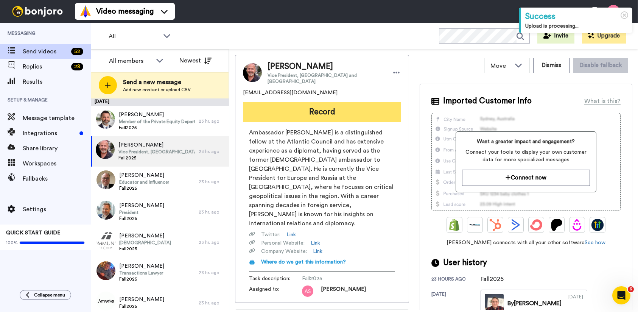
click at [319, 111] on button "Record" at bounding box center [322, 112] width 158 height 20
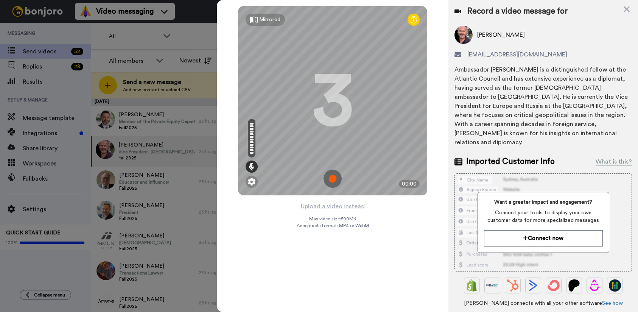
click at [331, 180] on img at bounding box center [332, 178] width 18 height 18
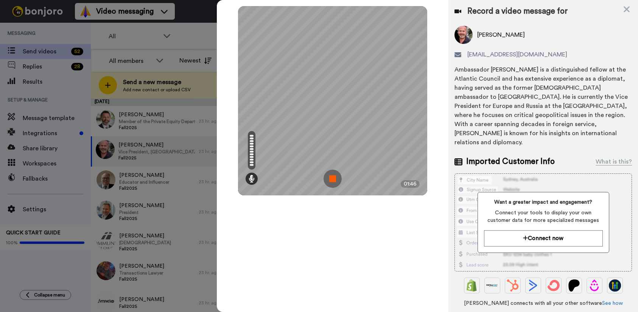
click at [332, 179] on img at bounding box center [332, 178] width 18 height 18
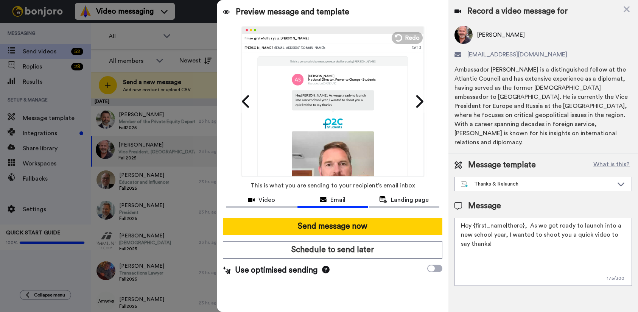
drag, startPoint x: 519, startPoint y: 218, endPoint x: 474, endPoint y: 217, distance: 44.6
click at [474, 218] on textarea "Hey {first_name|there}, As we get ready to launch into a new school year, I wan…" at bounding box center [542, 252] width 177 height 68
type textarea "Hey Bill, As we get ready to launch into a new school year, I wanted to shoot y…"
click at [545, 85] on div "Ambassador William B. Taylor is a distinguished fellow at the Atlantic Council …" at bounding box center [542, 106] width 177 height 82
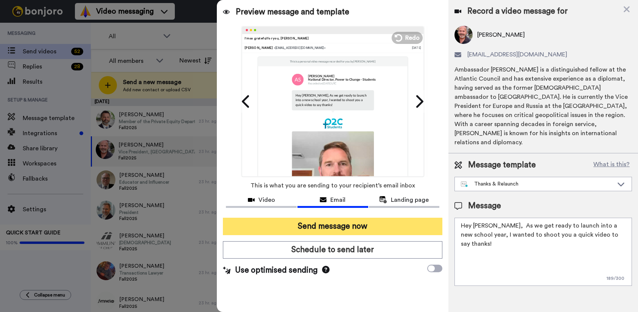
click at [334, 226] on button "Send message now" at bounding box center [332, 226] width 219 height 17
